Goal: Information Seeking & Learning: Compare options

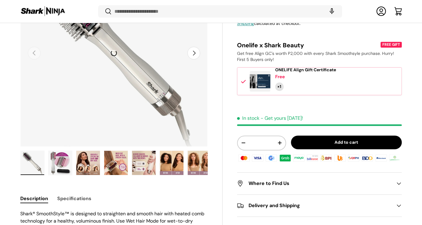
scroll to position [102, 0]
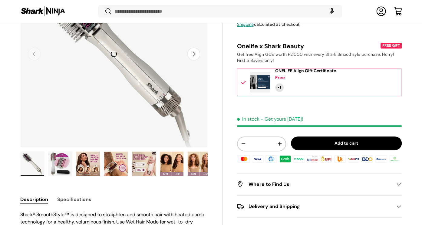
click at [67, 170] on img "Gallery Viewer" at bounding box center [60, 163] width 24 height 24
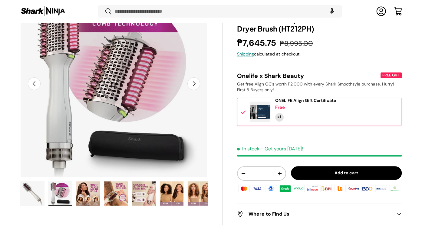
scroll to position [71, 0]
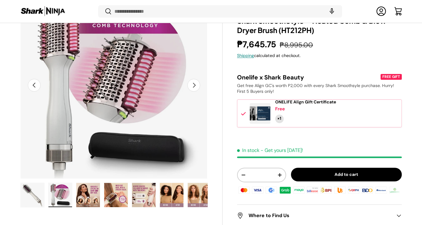
click at [84, 180] on img "Gallery Viewer" at bounding box center [88, 195] width 24 height 24
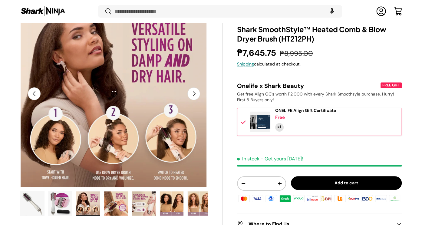
scroll to position [61, 0]
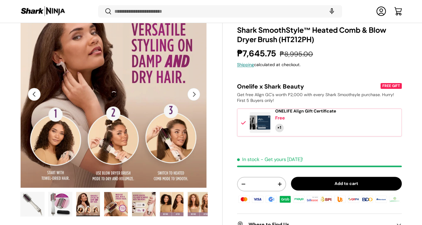
click at [120, 180] on img "Gallery Viewer" at bounding box center [116, 204] width 24 height 24
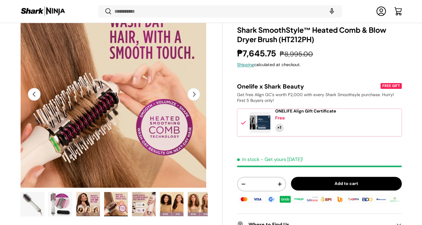
click at [146, 180] on img "Gallery Viewer" at bounding box center [144, 204] width 24 height 24
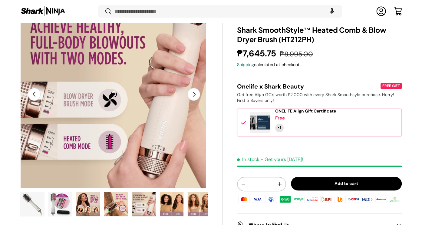
click at [167, 180] on img "Gallery Viewer" at bounding box center [172, 204] width 24 height 24
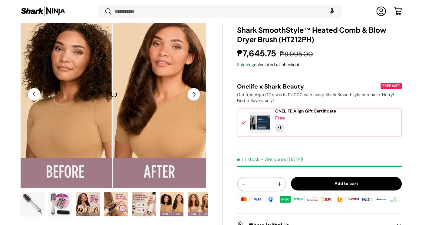
click at [192, 180] on img "Gallery Viewer" at bounding box center [200, 204] width 24 height 24
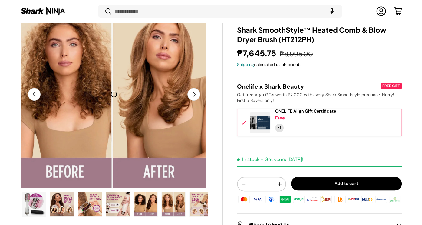
scroll to position [0, 31]
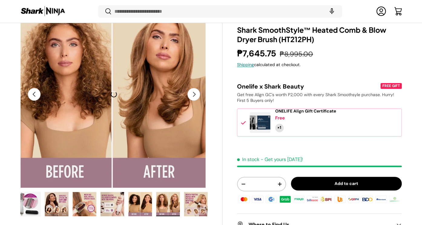
click at [193, 180] on img "Gallery Viewer" at bounding box center [196, 204] width 24 height 24
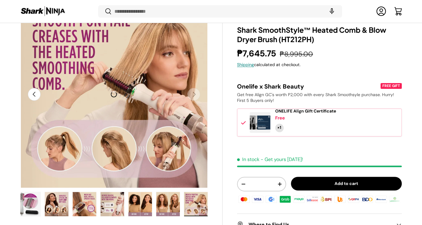
click at [55, 180] on img "Gallery Viewer" at bounding box center [57, 204] width 24 height 24
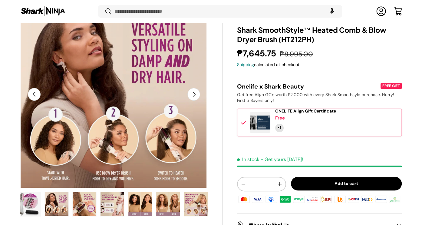
click at [87, 180] on img "Gallery Viewer" at bounding box center [85, 204] width 24 height 24
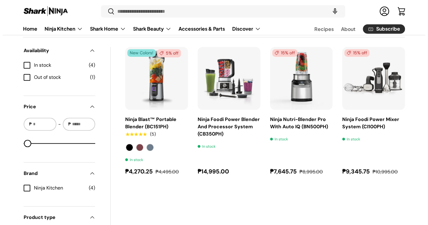
scroll to position [183, 0]
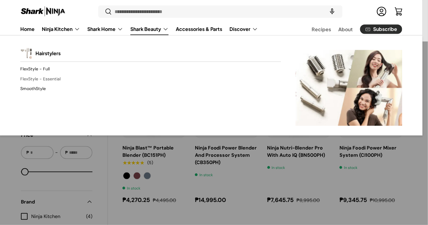
click at [51, 76] on link "FlexStyle - Essential" at bounding box center [150, 79] width 260 height 10
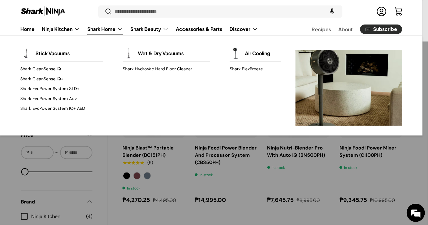
click at [104, 29] on link "Shark Home" at bounding box center [105, 29] width 36 height 12
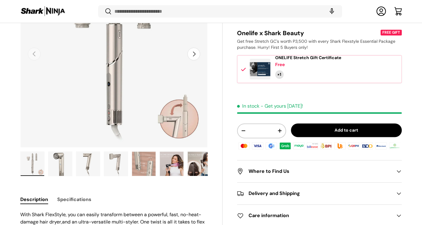
scroll to position [101, 0]
click at [168, 162] on img "Gallery Viewer" at bounding box center [172, 164] width 24 height 24
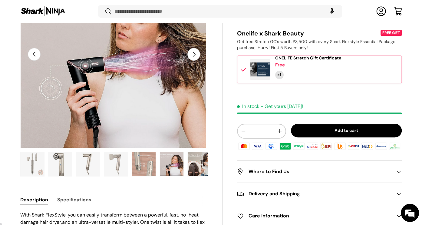
click at [200, 166] on img "Gallery Viewer" at bounding box center [200, 164] width 24 height 24
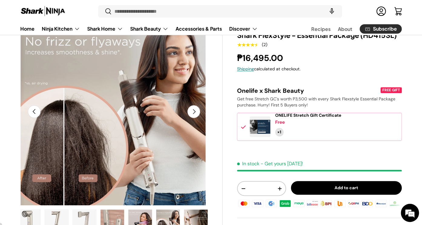
scroll to position [47, 0]
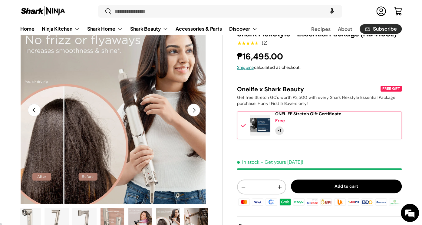
click at [196, 111] on button "Next" at bounding box center [193, 110] width 13 height 13
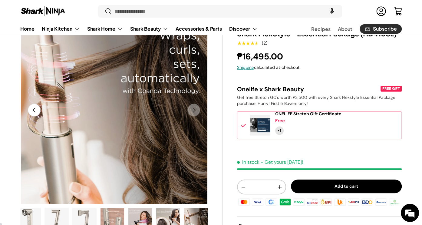
scroll to position [0, 0]
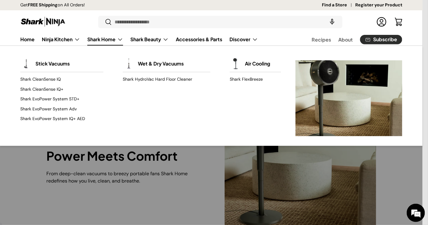
click at [103, 38] on link "Shark Home" at bounding box center [105, 39] width 36 height 12
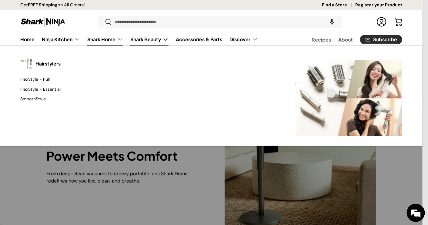
click at [142, 38] on link "Shark Beauty" at bounding box center [149, 39] width 38 height 12
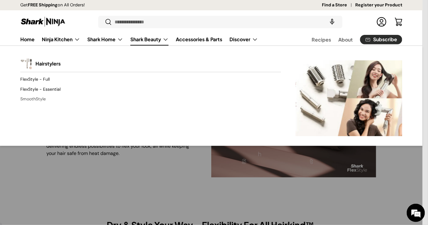
click at [38, 98] on link "SmoothStyle" at bounding box center [150, 99] width 260 height 10
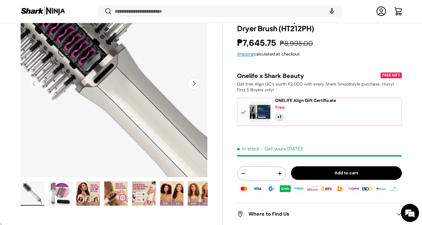
scroll to position [72, 0]
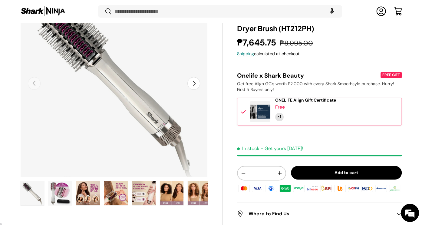
click at [167, 189] on img "Gallery Viewer" at bounding box center [172, 193] width 24 height 24
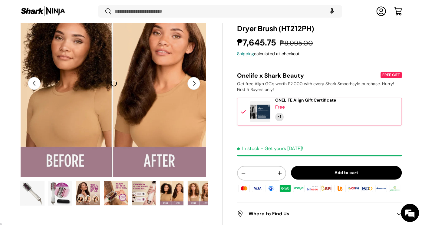
scroll to position [0, 0]
click at [190, 187] on img "Gallery Viewer" at bounding box center [200, 193] width 24 height 24
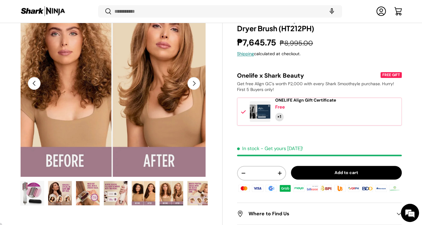
scroll to position [0, 31]
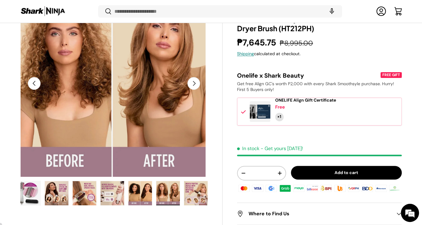
click at [190, 83] on button "Next" at bounding box center [193, 83] width 13 height 13
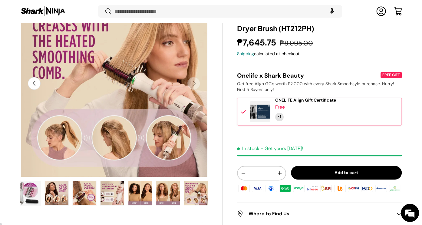
scroll to position [0, 1335]
click at [110, 192] on img "Gallery Viewer" at bounding box center [113, 193] width 24 height 24
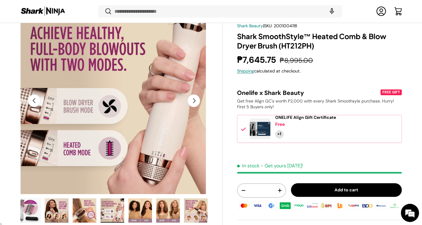
scroll to position [56, 0]
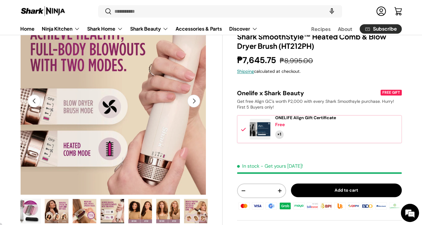
click at [87, 208] on img "Gallery Viewer" at bounding box center [85, 211] width 24 height 24
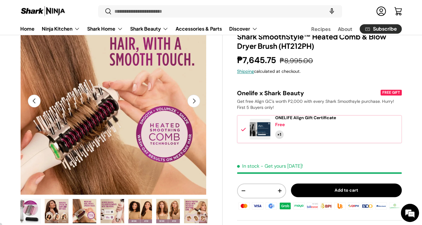
click at [56, 206] on img "Gallery Viewer" at bounding box center [57, 211] width 24 height 24
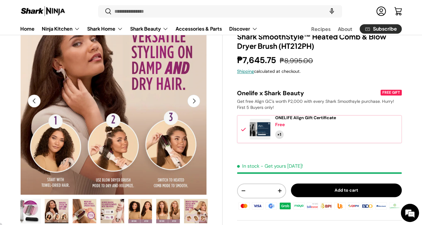
click at [31, 207] on img "Gallery Viewer" at bounding box center [29, 211] width 24 height 24
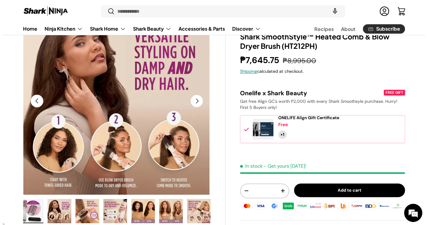
scroll to position [0, 28]
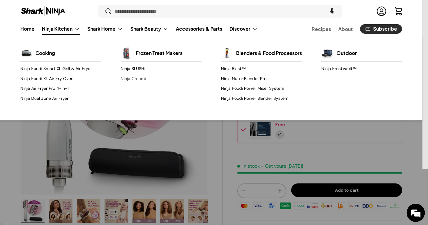
click at [134, 76] on link "Ninja Creami" at bounding box center [161, 79] width 81 height 10
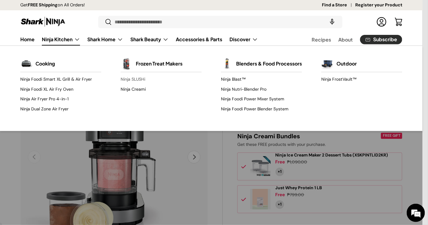
click at [126, 75] on link "Ninja SLUSHi" at bounding box center [161, 79] width 81 height 10
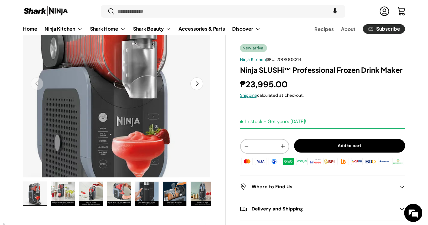
scroll to position [34, 0]
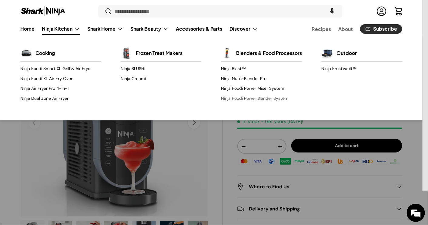
click at [237, 103] on link "Ninja Foodi Power Blender System" at bounding box center [261, 98] width 81 height 10
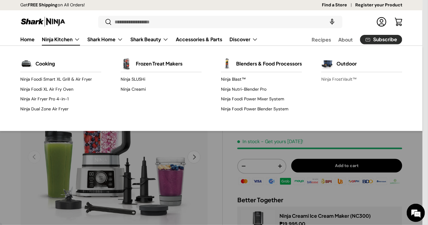
click at [350, 76] on link "Ninja FrostVault™" at bounding box center [361, 79] width 81 height 10
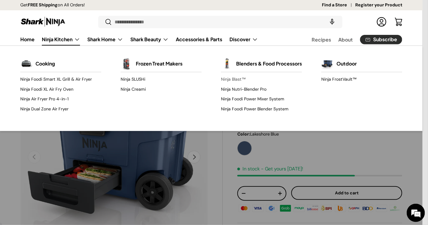
click at [237, 80] on link "Ninja Blast™" at bounding box center [261, 79] width 81 height 10
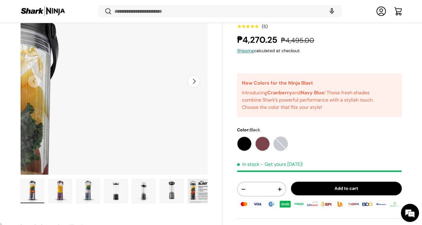
scroll to position [75, 0]
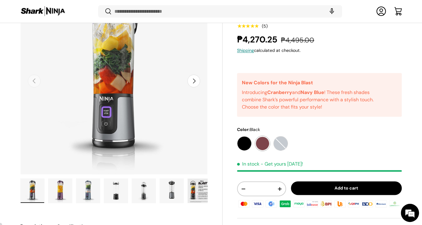
click at [265, 141] on label "Cranberry" at bounding box center [262, 143] width 15 height 15
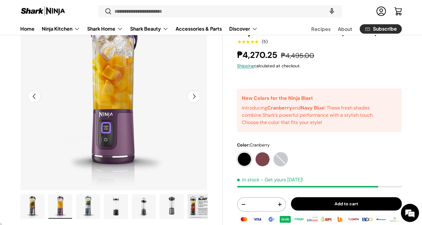
click at [243, 161] on label "Black" at bounding box center [244, 159] width 15 height 15
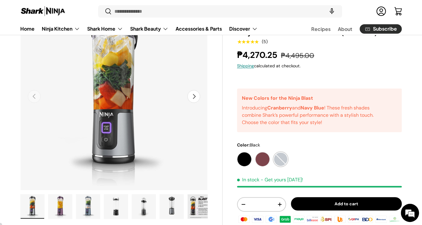
click at [280, 158] on label "Navy Blue" at bounding box center [280, 159] width 15 height 15
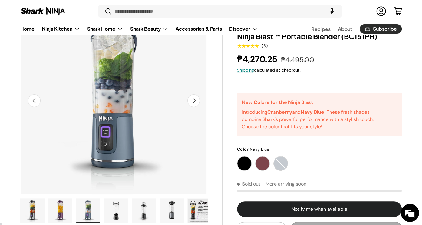
scroll to position [58, 0]
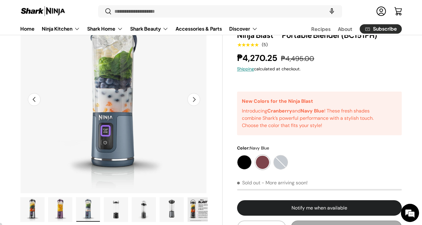
click at [263, 159] on label "Cranberry" at bounding box center [262, 162] width 15 height 15
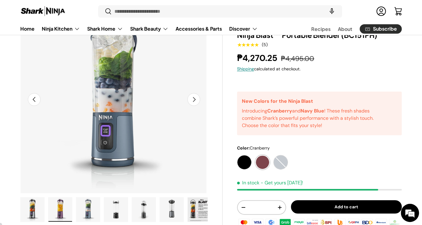
scroll to position [0, 191]
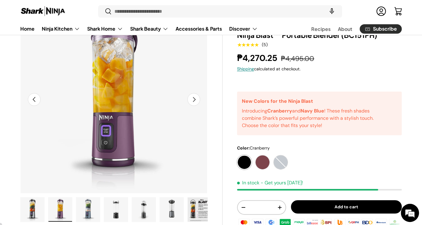
click at [246, 159] on label "Black" at bounding box center [244, 162] width 15 height 15
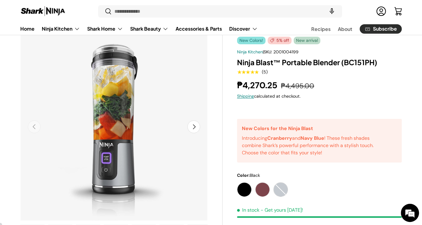
scroll to position [24, 0]
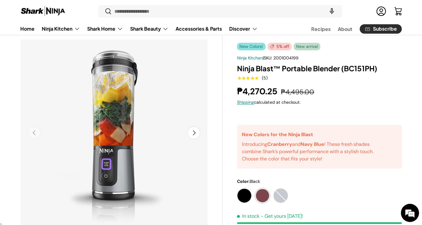
click at [260, 192] on label "Cranberry" at bounding box center [262, 195] width 15 height 15
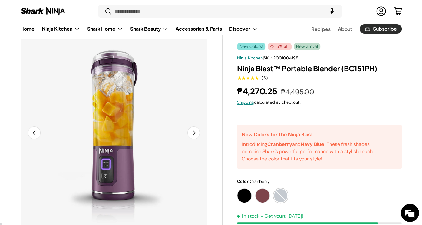
click at [283, 193] on label "Navy Blue" at bounding box center [280, 195] width 15 height 15
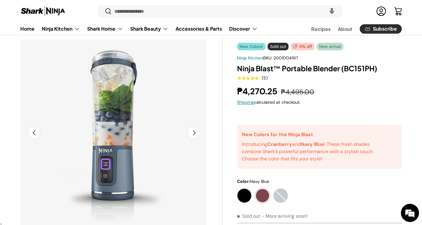
click at [260, 193] on label "Cranberry" at bounding box center [262, 195] width 15 height 15
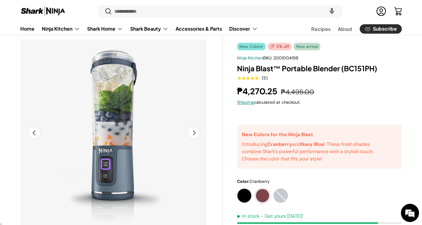
scroll to position [0, 191]
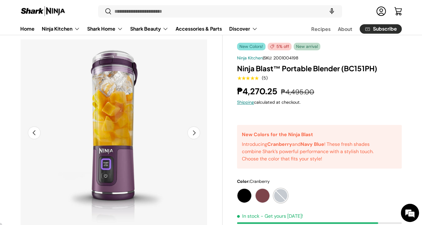
click at [277, 191] on label "Navy Blue" at bounding box center [280, 195] width 15 height 15
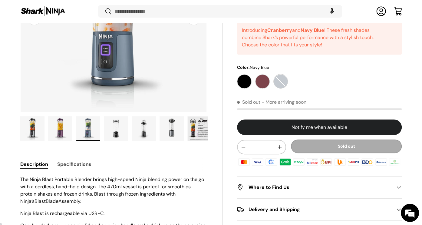
scroll to position [150, 0]
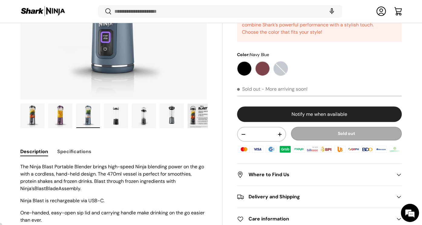
click at [261, 176] on h2 "Where to Find Us" at bounding box center [314, 174] width 155 height 7
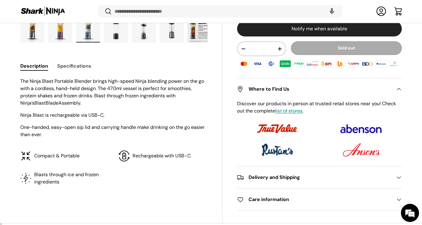
scroll to position [236, 0]
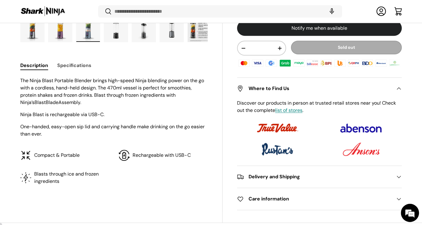
click at [262, 175] on h2 "Delivery and Shipping" at bounding box center [314, 176] width 155 height 7
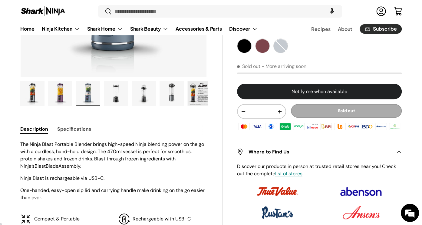
scroll to position [173, 0]
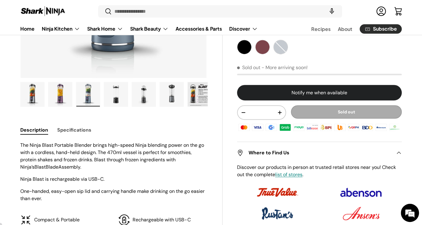
click at [197, 97] on img "Gallery Viewer" at bounding box center [200, 94] width 24 height 24
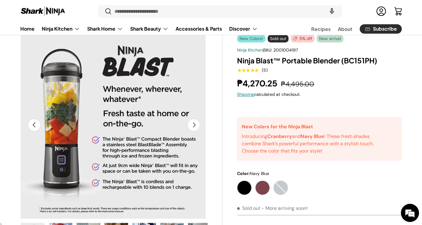
scroll to position [34, 0]
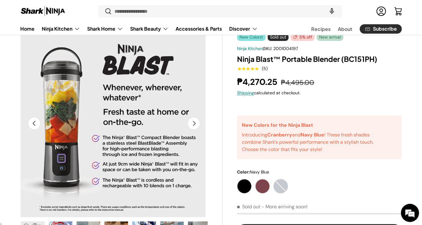
click at [193, 122] on button "Next" at bounding box center [193, 123] width 13 height 13
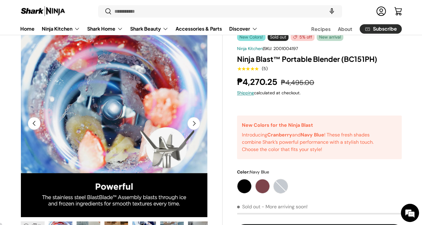
scroll to position [0, 1335]
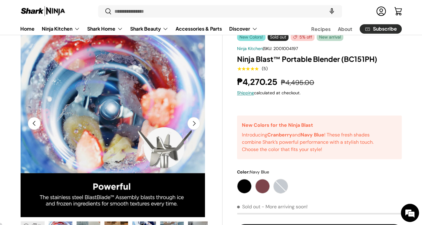
click at [193, 122] on button "Next" at bounding box center [193, 123] width 13 height 13
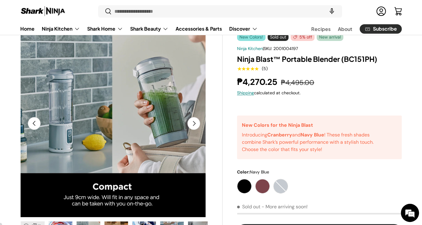
scroll to position [0, 1526]
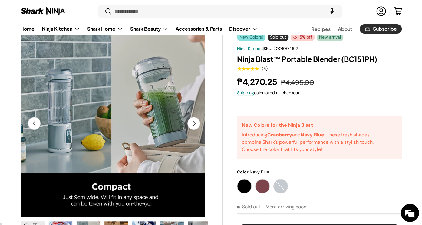
click at [193, 122] on button "Next" at bounding box center [193, 123] width 13 height 13
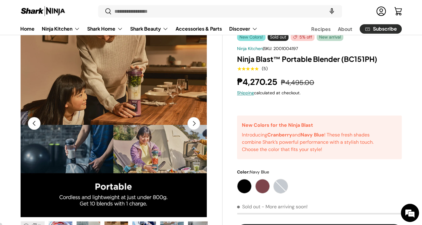
scroll to position [0, 1716]
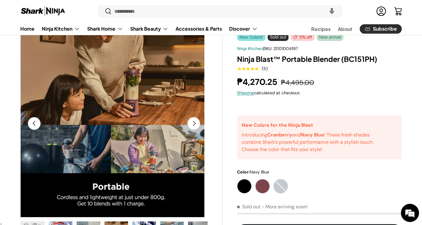
click at [193, 122] on button "Next" at bounding box center [193, 123] width 13 height 13
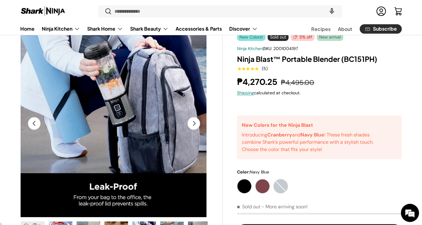
scroll to position [0, 1907]
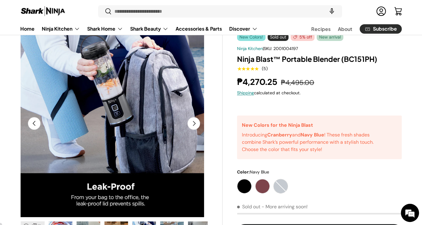
click at [193, 122] on button "Next" at bounding box center [193, 123] width 13 height 13
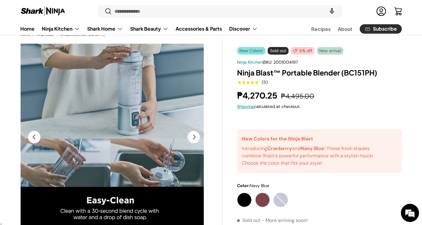
scroll to position [19, 0]
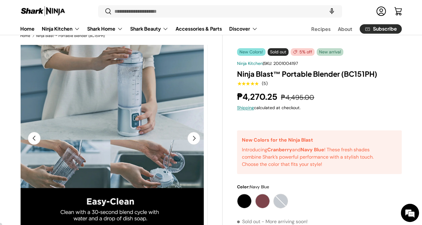
click at [193, 138] on button "Next" at bounding box center [193, 138] width 13 height 13
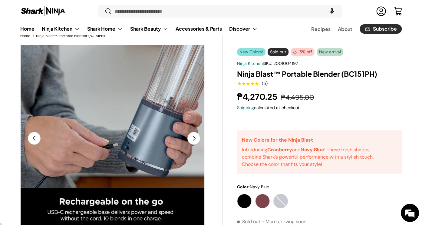
scroll to position [0, 2289]
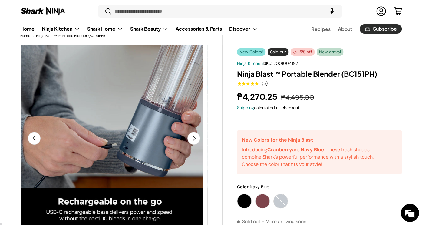
click at [193, 138] on button "Next" at bounding box center [193, 138] width 13 height 13
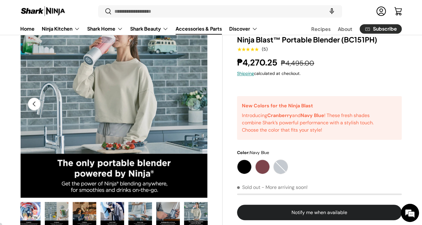
scroll to position [53, 0]
